Goal: Information Seeking & Learning: Learn about a topic

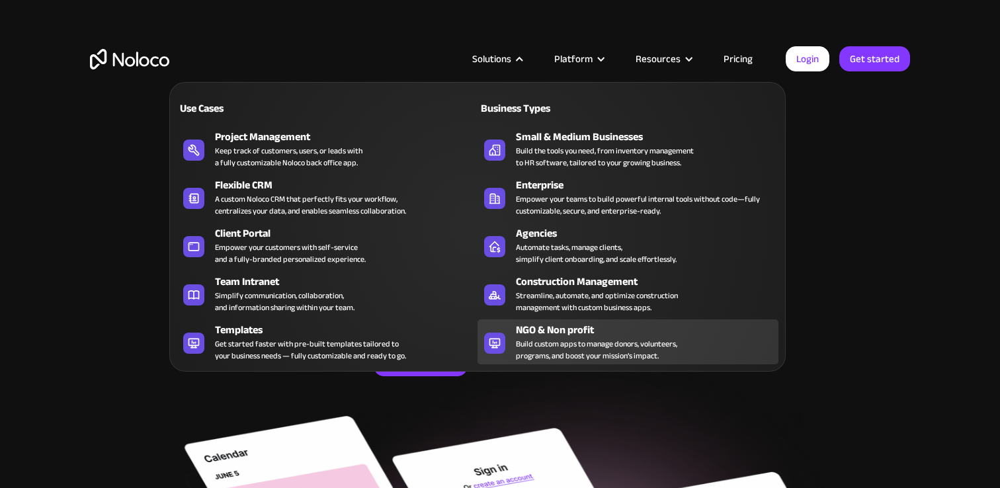
click at [544, 335] on div "NGO & Non profit" at bounding box center [650, 330] width 268 height 16
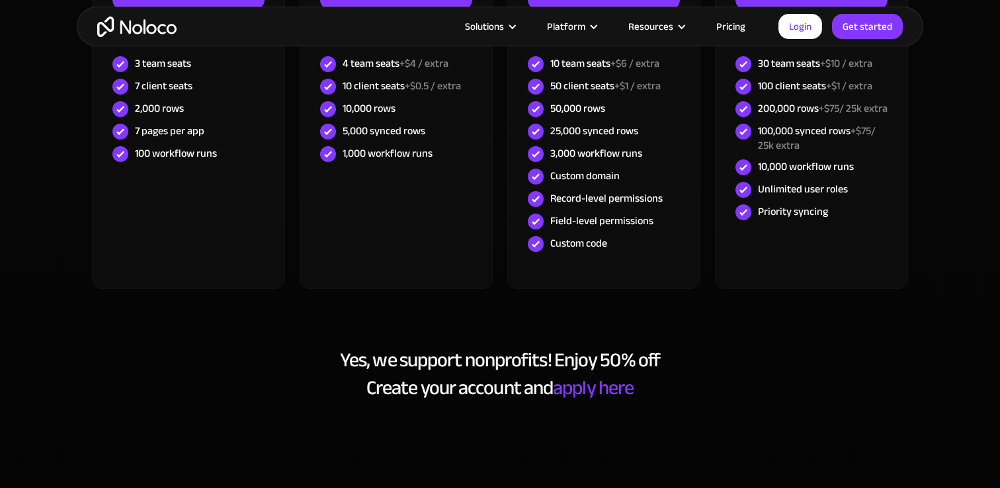
scroll to position [4345, 0]
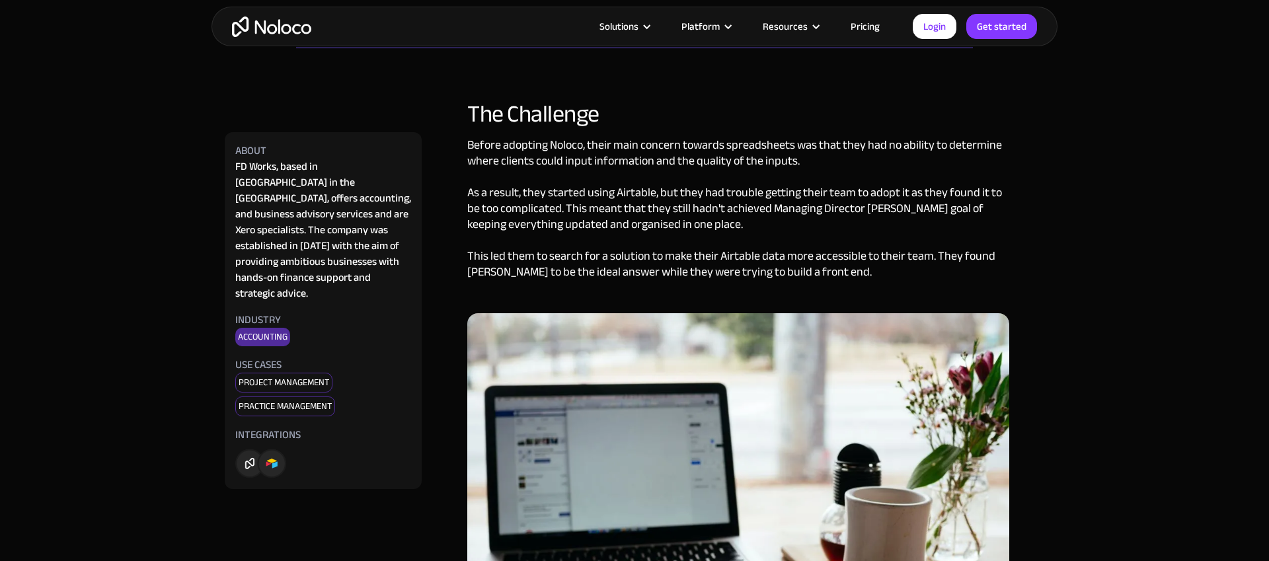
scroll to position [508, 0]
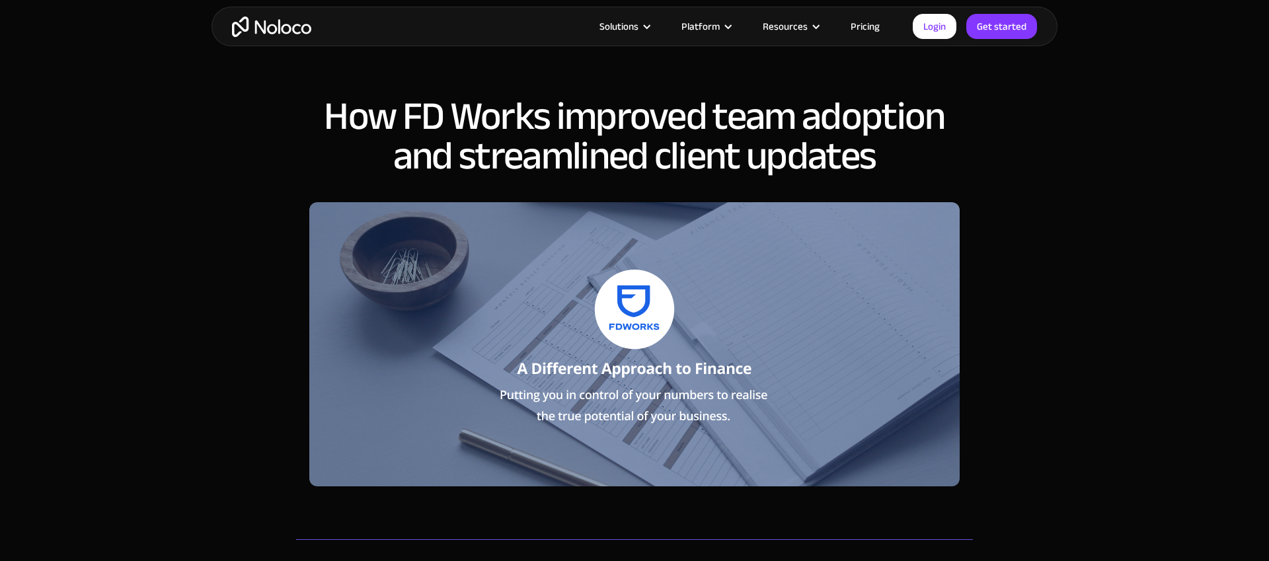
scroll to position [0, 0]
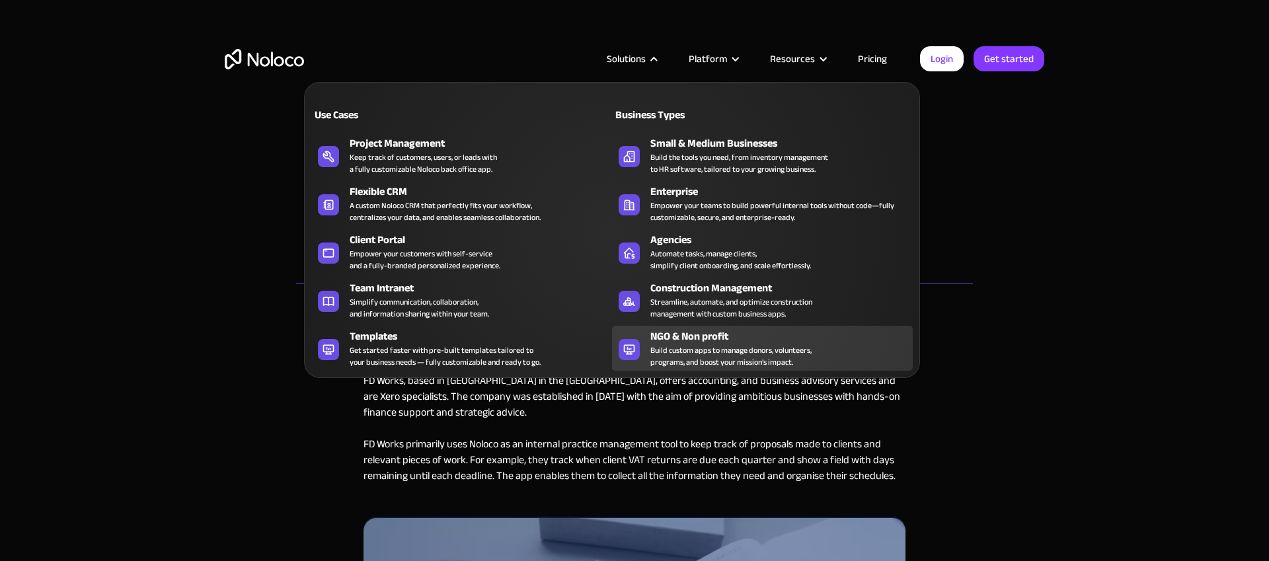
click at [680, 333] on div "NGO & Non profit" at bounding box center [785, 337] width 268 height 16
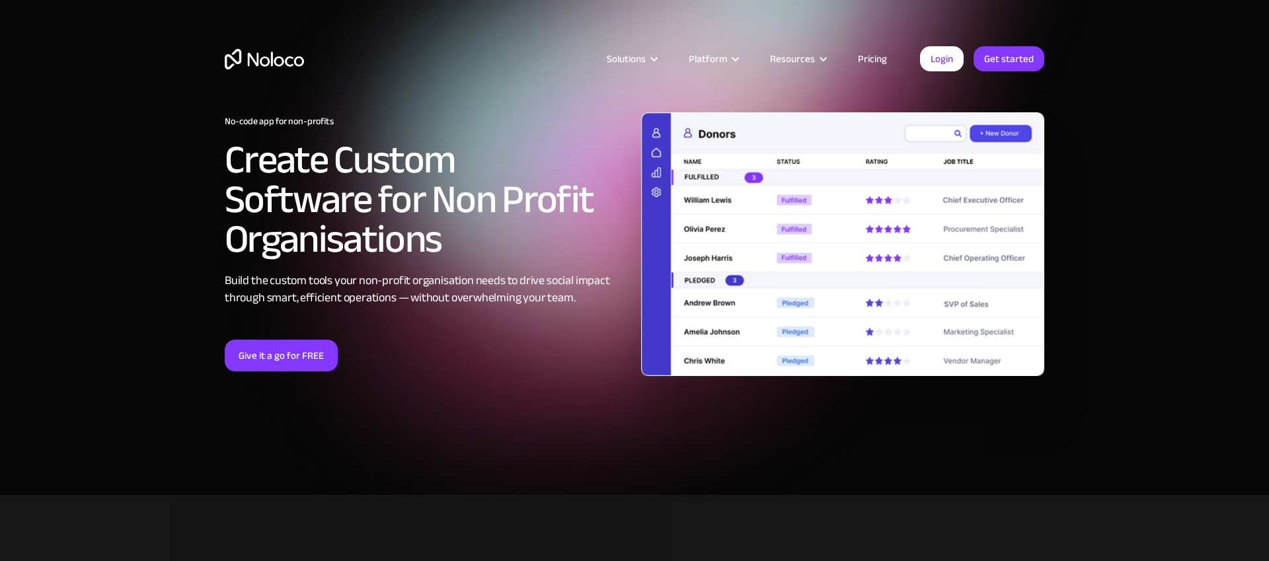
click at [788, 456] on section "No-code app for non-profits Create Custom Software for Non Profit Organisations…" at bounding box center [634, 247] width 1269 height 495
